Goal: Information Seeking & Learning: Learn about a topic

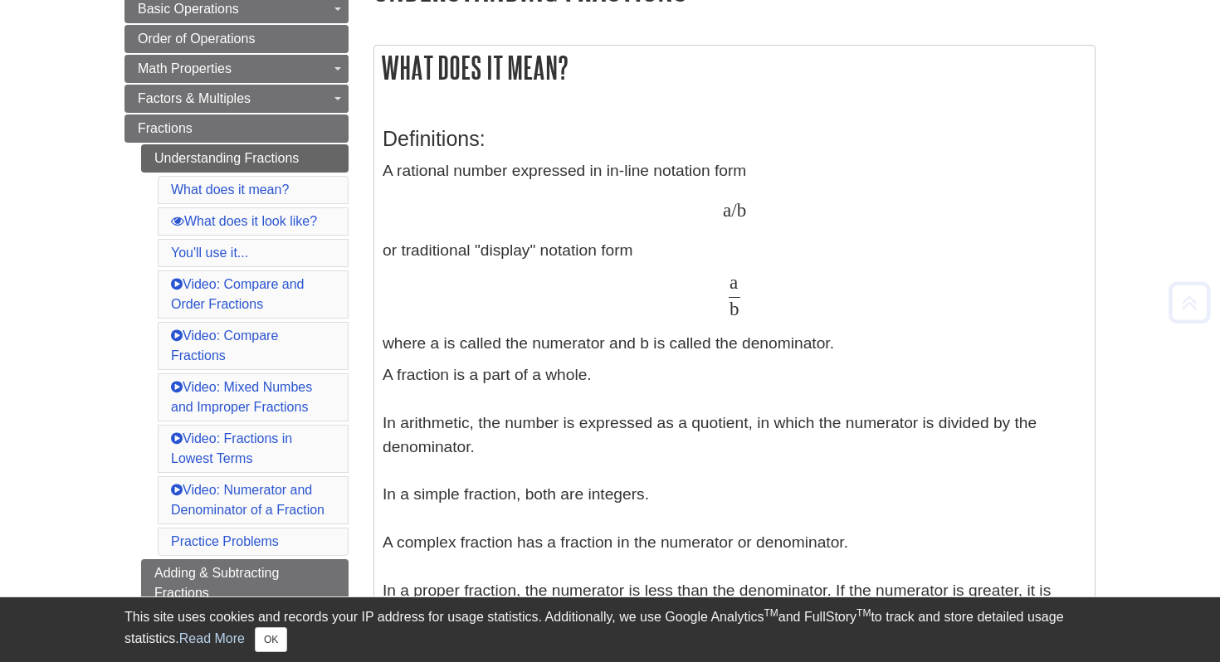
scroll to position [292, 0]
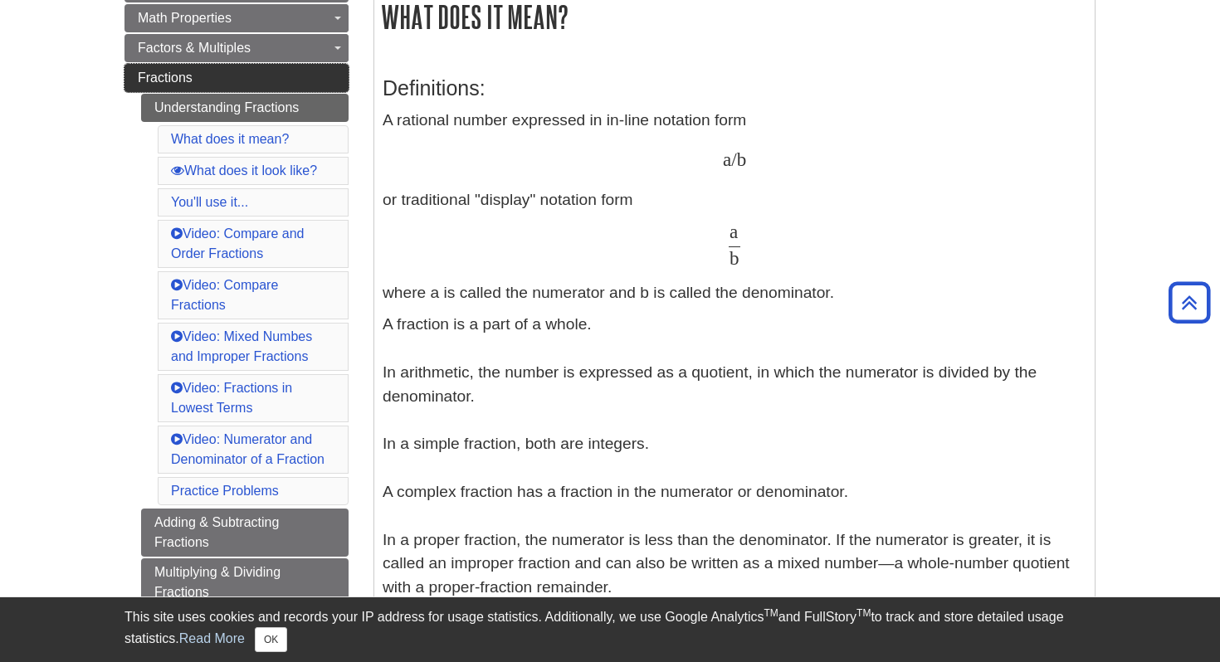
click at [277, 86] on link "Fractions" at bounding box center [236, 78] width 224 height 28
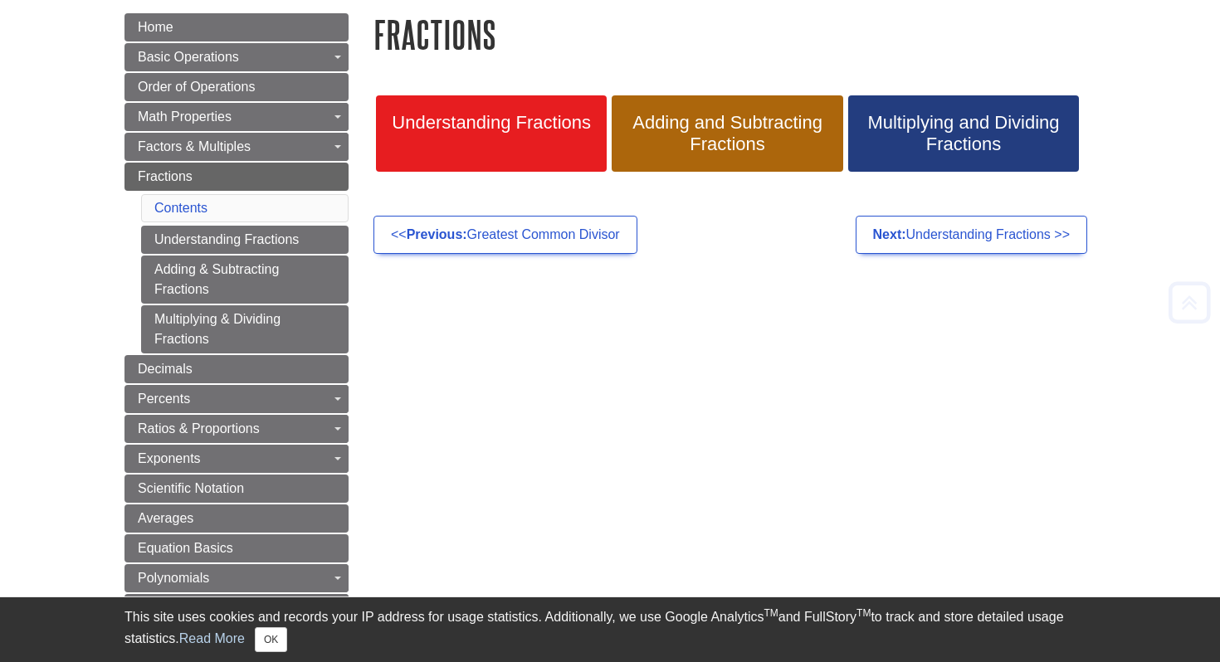
scroll to position [204, 0]
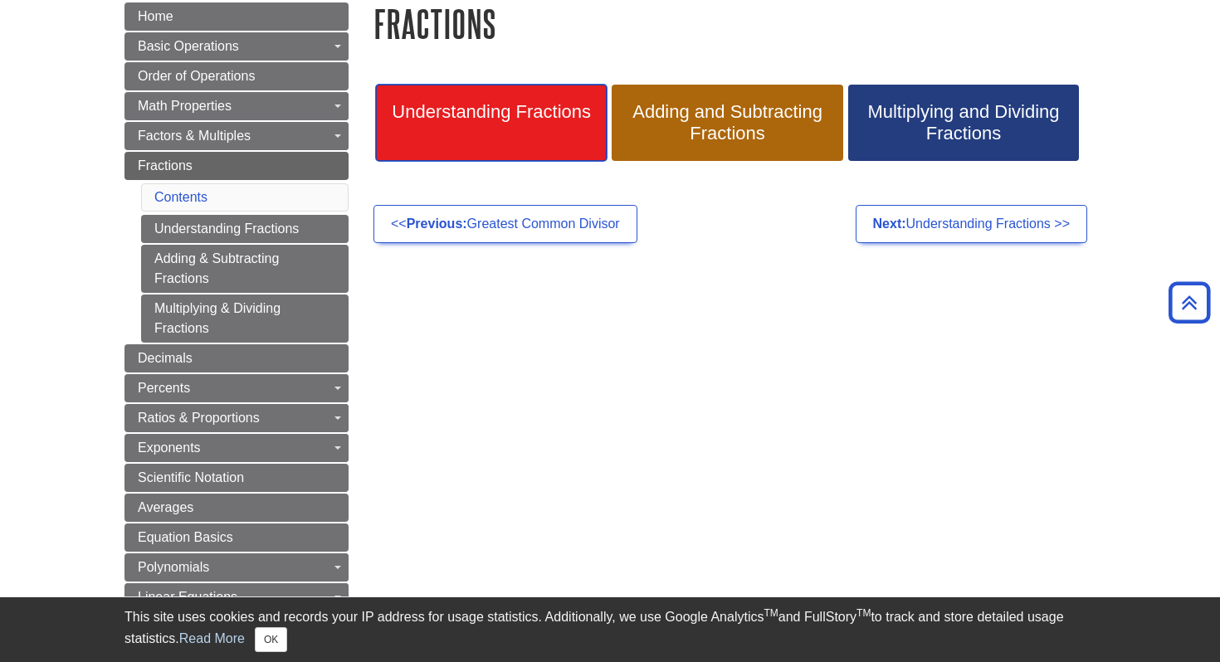
click at [475, 106] on span "Understanding Fractions" at bounding box center [491, 112] width 206 height 22
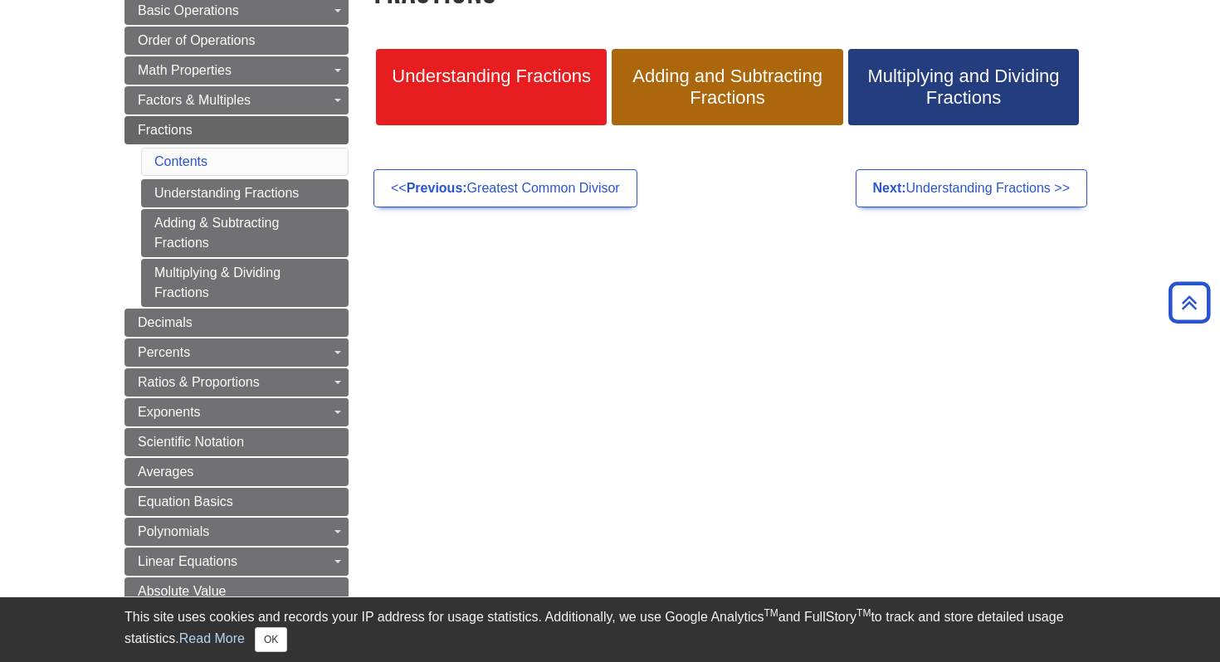
scroll to position [256, 0]
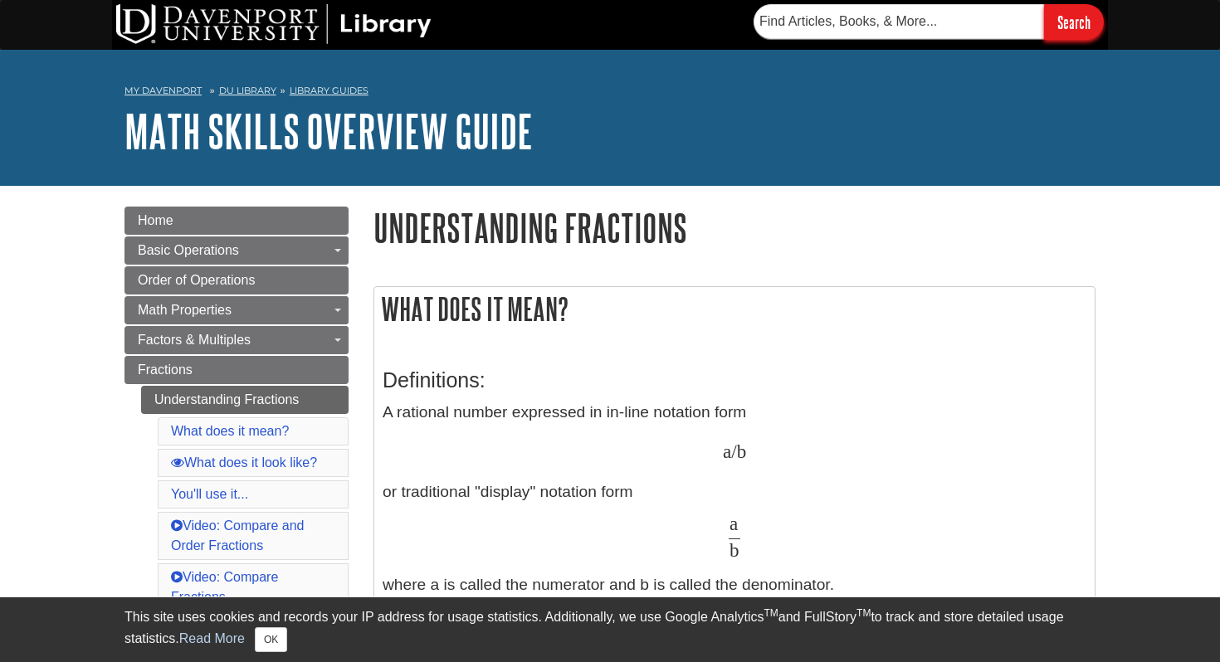
click at [1065, 12] on input "Search" at bounding box center [1074, 22] width 60 height 36
